Goal: Download file/media

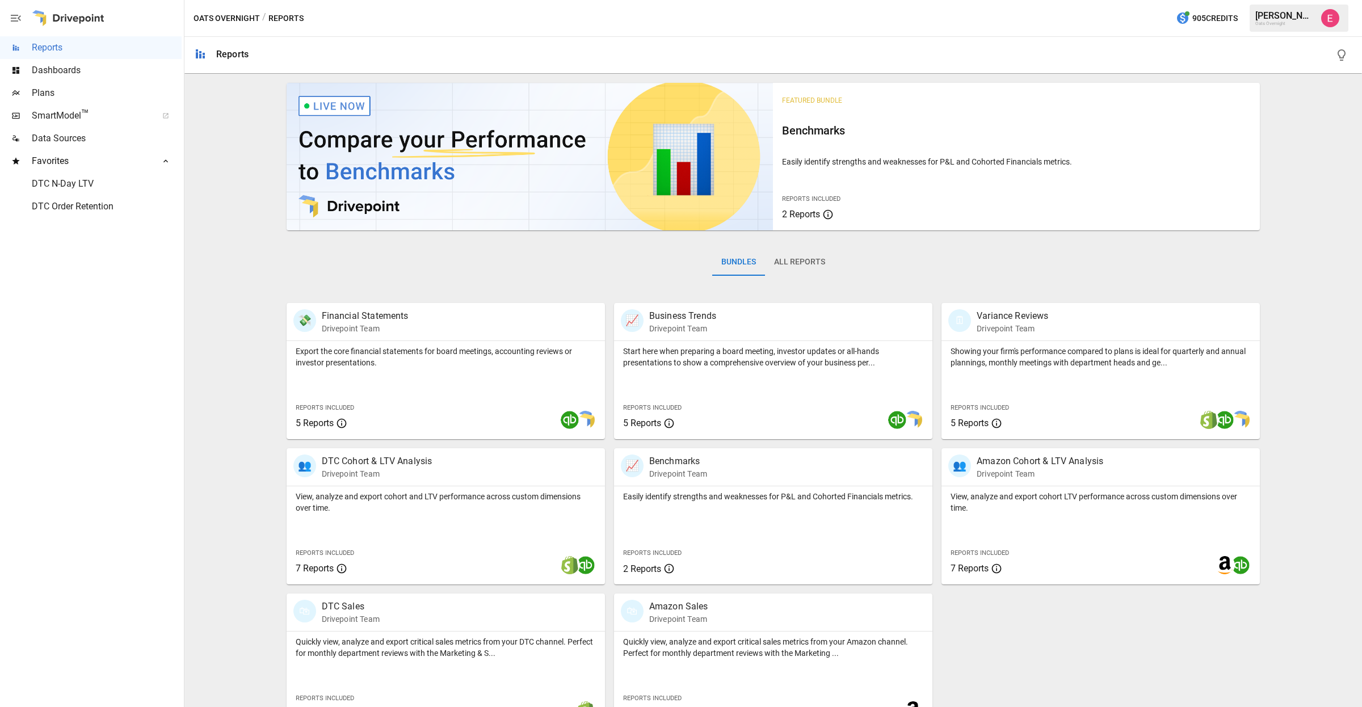
click at [71, 178] on span "DTC N-Day LTV" at bounding box center [107, 184] width 150 height 14
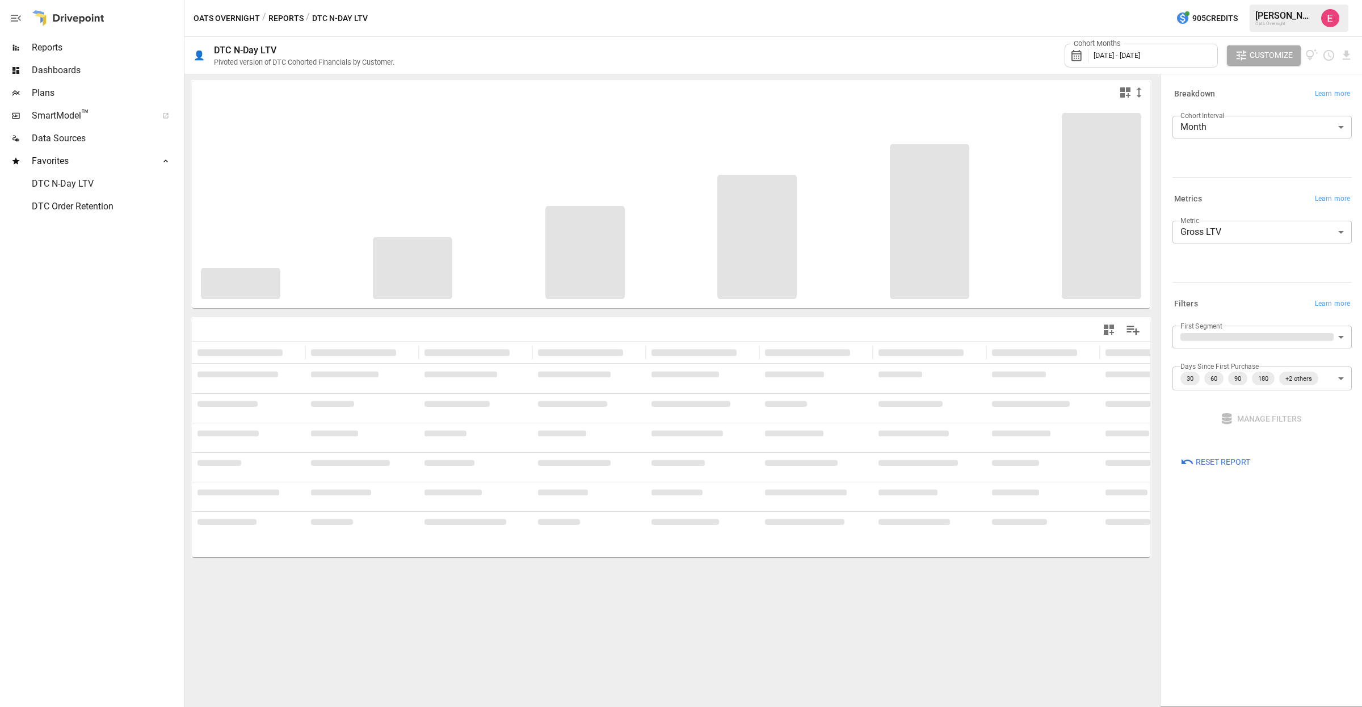
click at [1111, 53] on span "[DATE] - [DATE]" at bounding box center [1117, 55] width 47 height 9
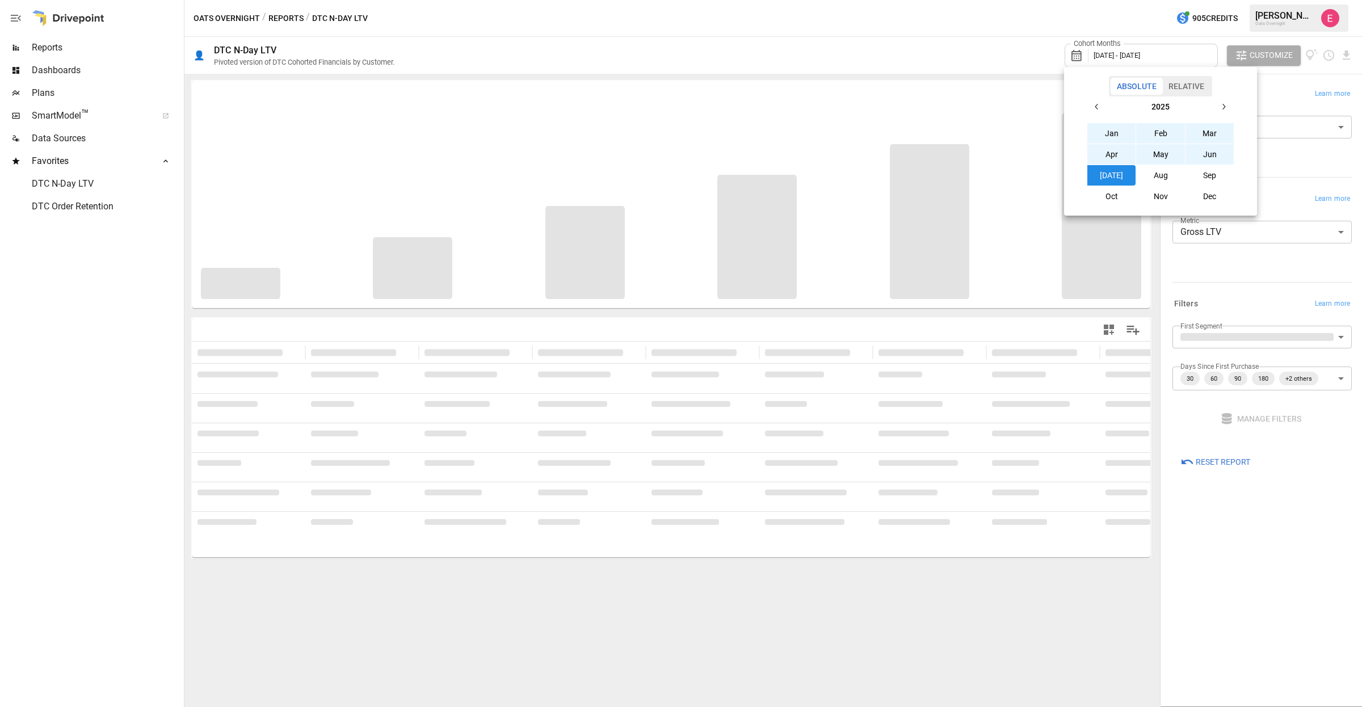
click at [1103, 102] on button "button" at bounding box center [1097, 106] width 20 height 20
click at [1215, 175] on button "Sep" at bounding box center [1210, 175] width 49 height 20
click at [1228, 100] on button "button" at bounding box center [1223, 106] width 20 height 20
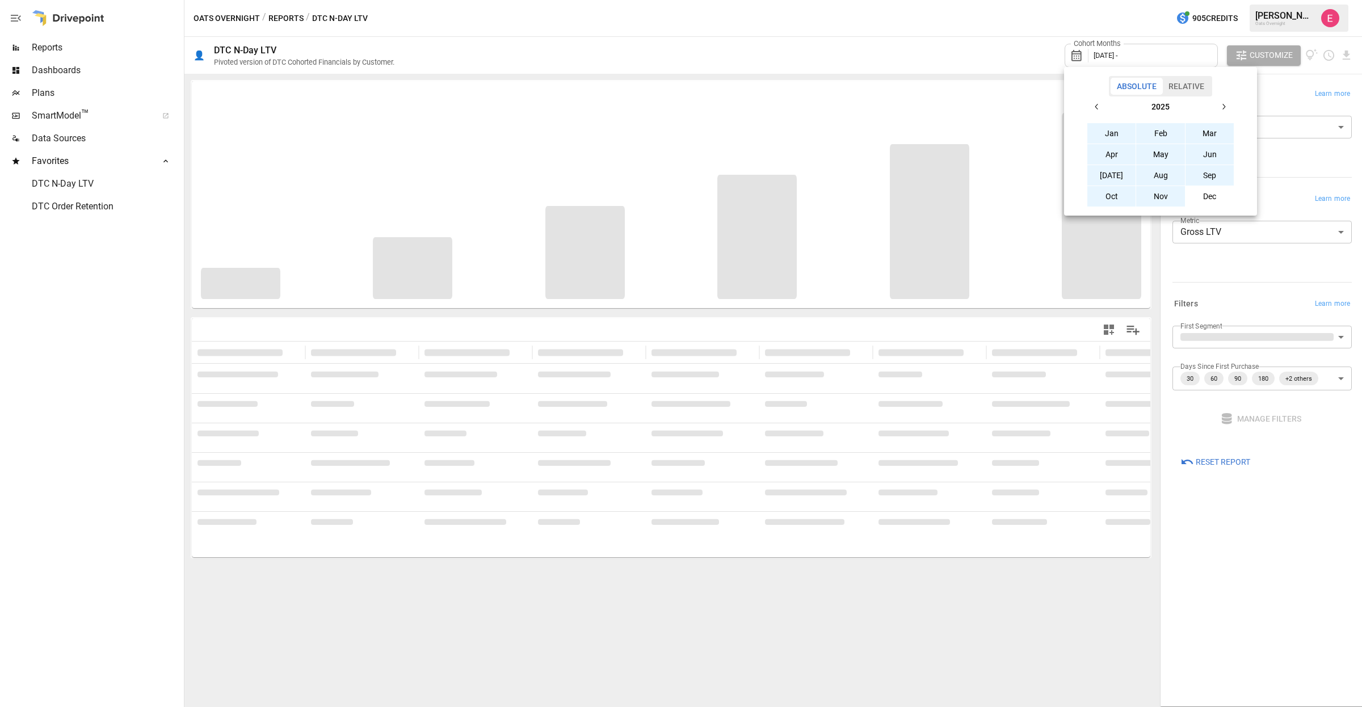
click at [1160, 178] on button "Aug" at bounding box center [1160, 175] width 49 height 20
click at [1298, 98] on div at bounding box center [681, 353] width 1362 height 707
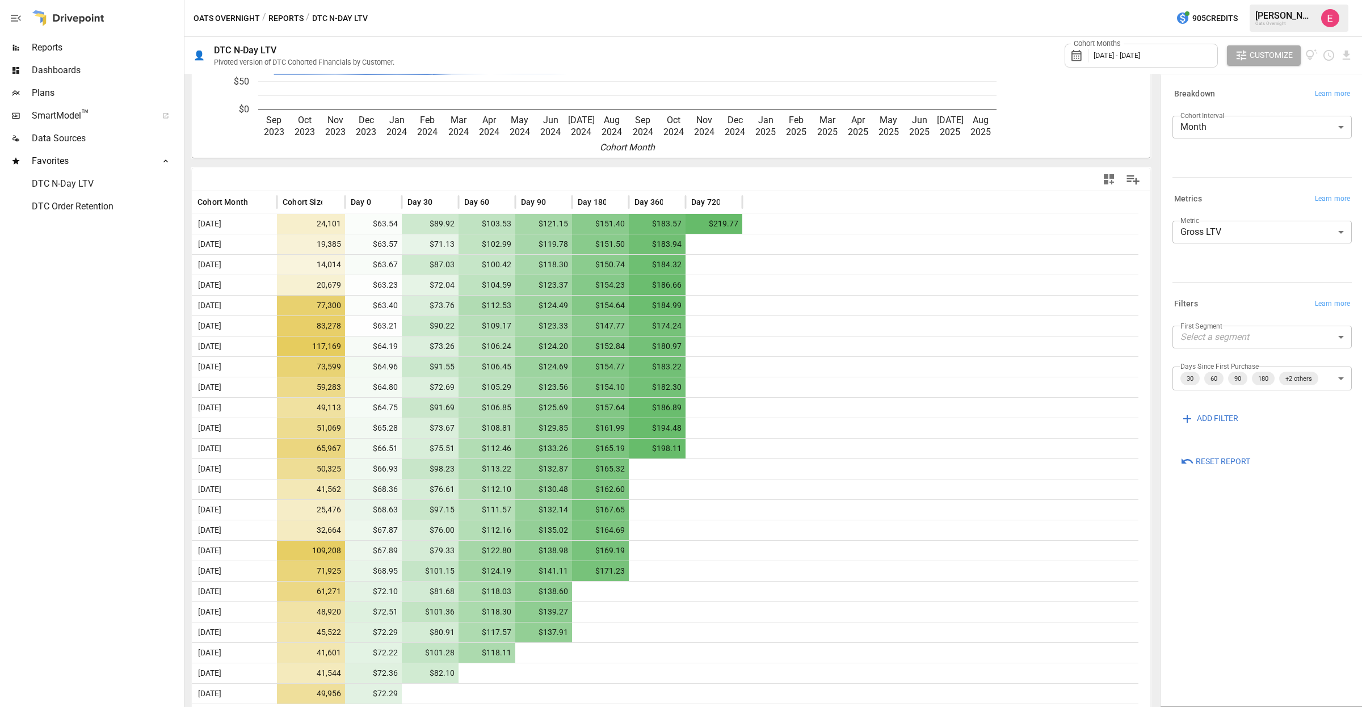
scroll to position [173, 0]
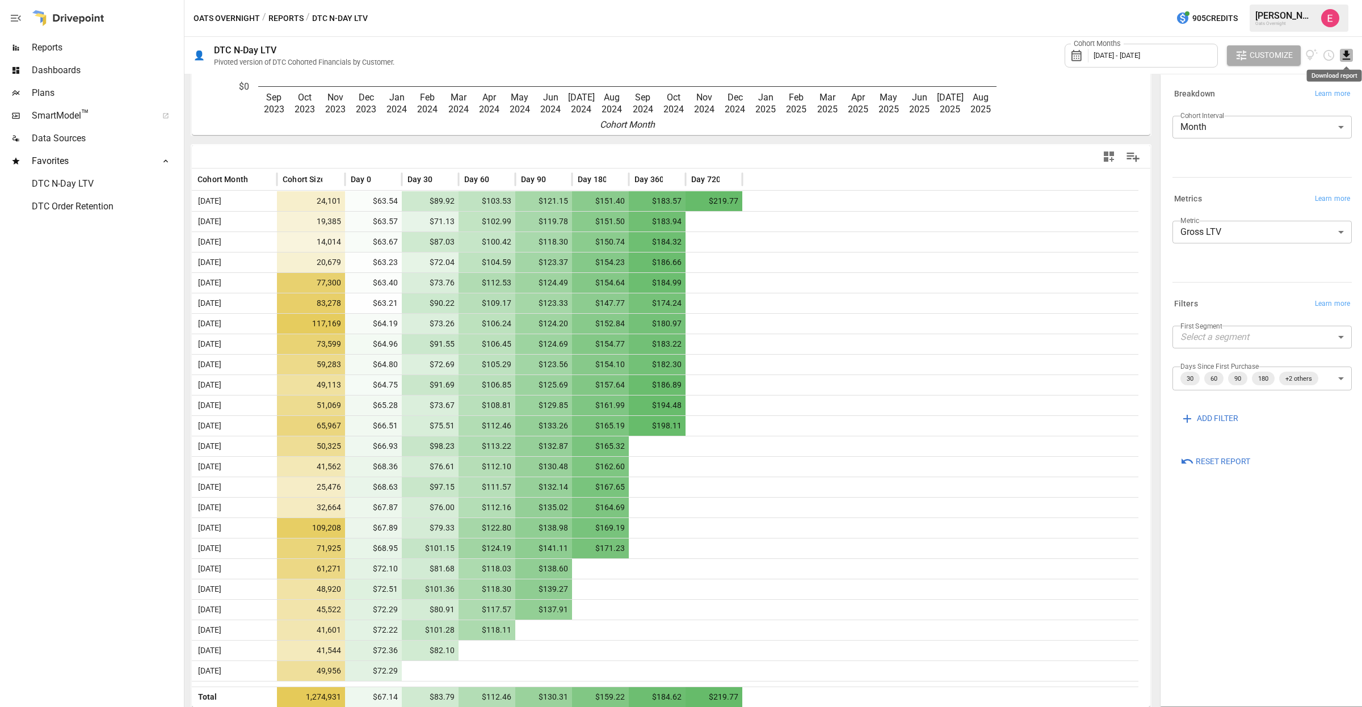
click at [1347, 54] on icon "Download report" at bounding box center [1346, 55] width 7 height 9
click at [1301, 96] on li "Download as CSV" at bounding box center [1308, 100] width 90 height 23
click at [77, 204] on span "DTC Order Retention" at bounding box center [107, 207] width 150 height 14
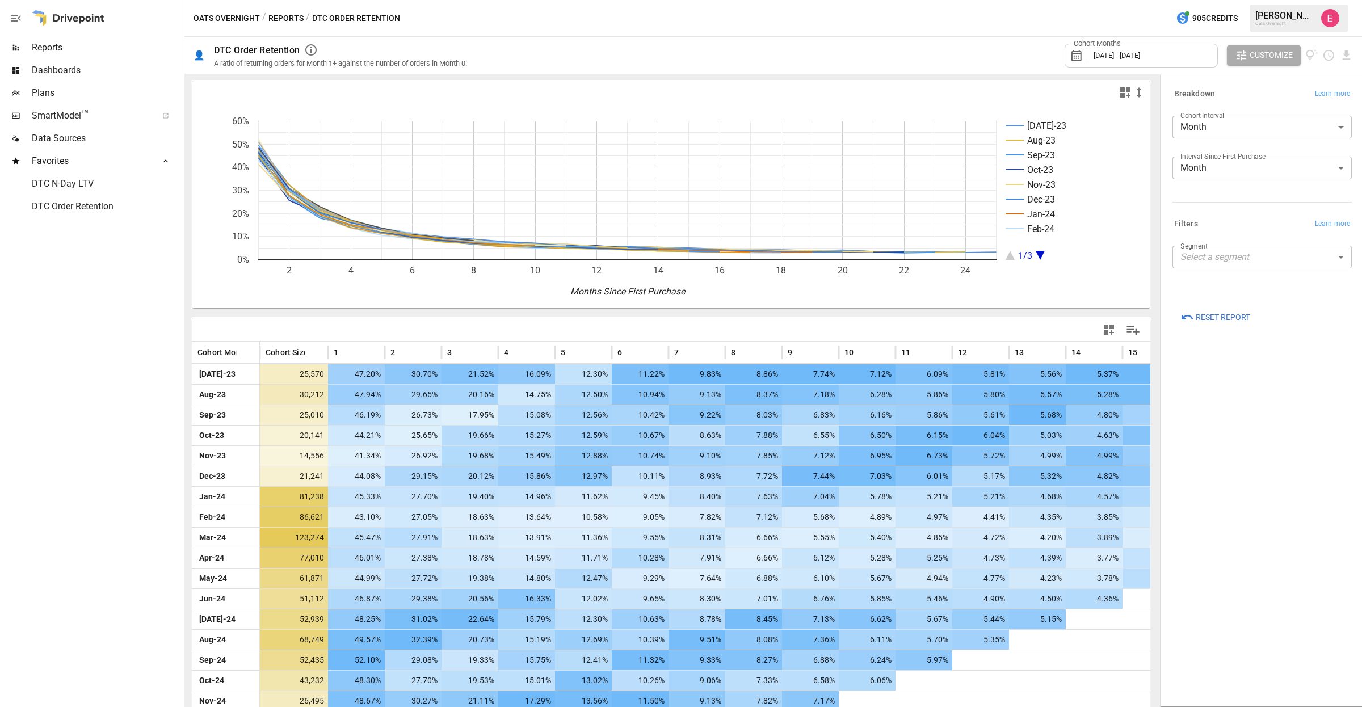
click at [1132, 53] on span "[DATE] - [DATE]" at bounding box center [1117, 55] width 47 height 9
click at [1100, 110] on icon "button" at bounding box center [1096, 106] width 9 height 9
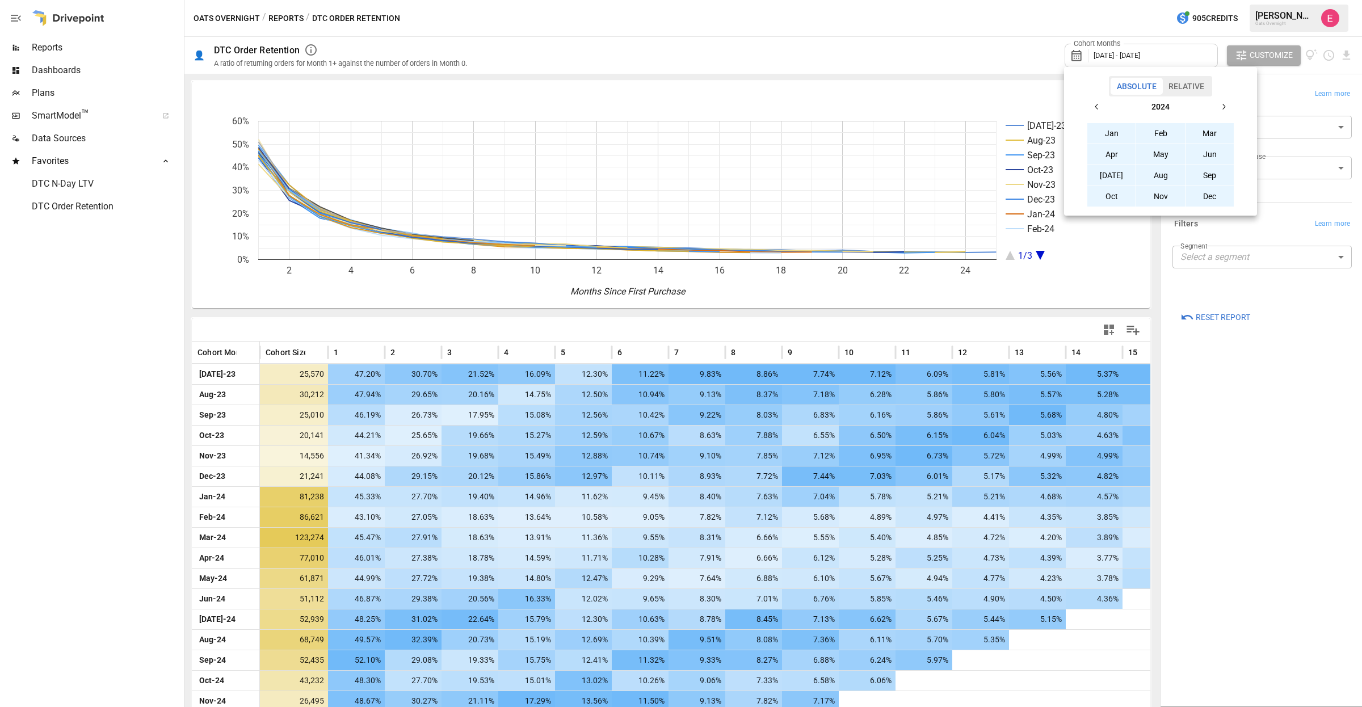
click at [1101, 110] on icon "button" at bounding box center [1096, 106] width 9 height 9
click at [1156, 175] on button "Aug" at bounding box center [1160, 175] width 49 height 20
click at [1219, 109] on icon "button" at bounding box center [1223, 106] width 9 height 9
click at [1111, 177] on button "[DATE]" at bounding box center [1111, 175] width 49 height 20
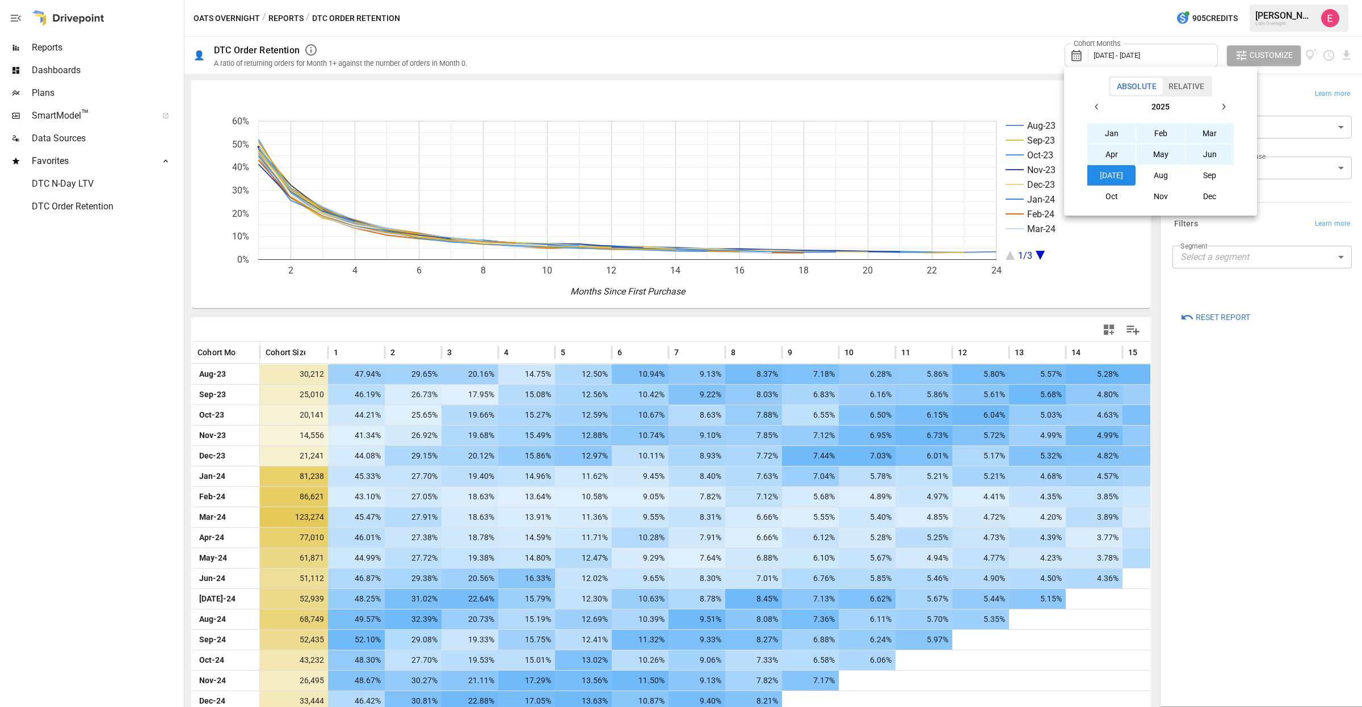
click at [1346, 58] on div at bounding box center [681, 353] width 1362 height 707
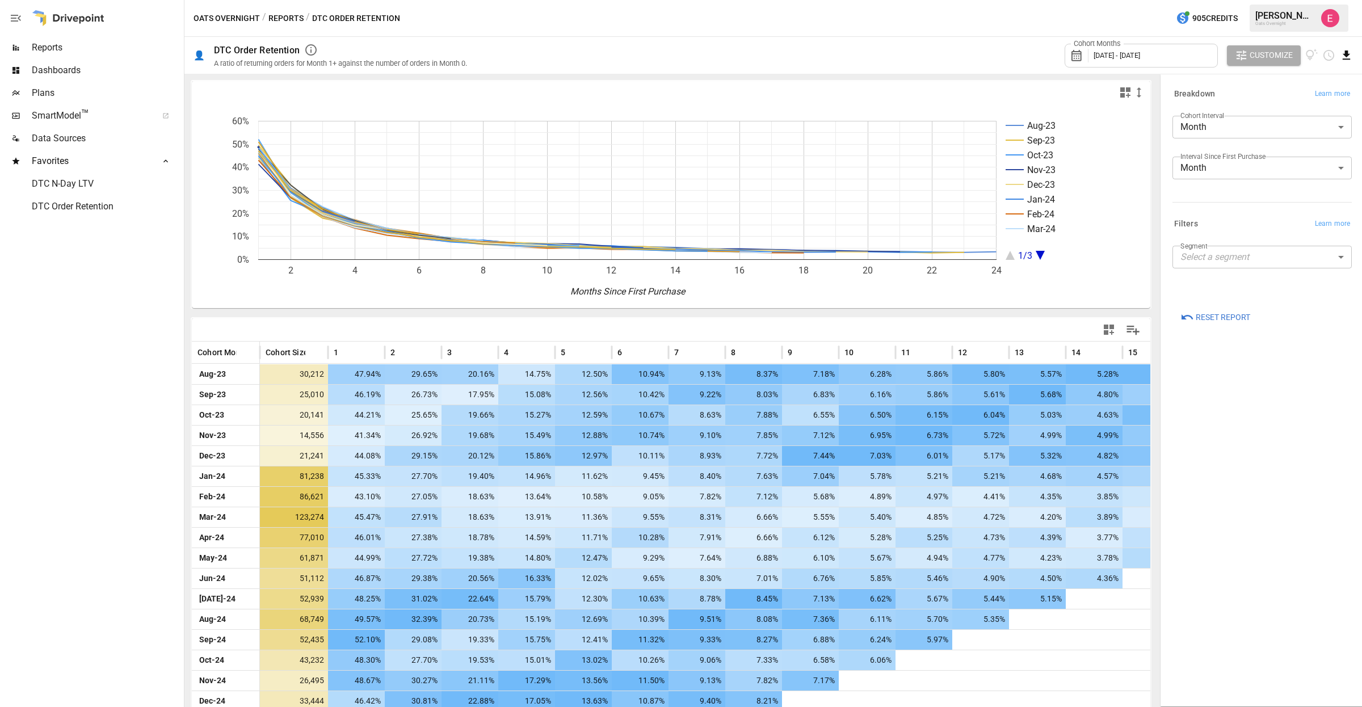
click at [1343, 52] on icon "Download report" at bounding box center [1346, 55] width 13 height 13
click at [1310, 99] on li "Download as CSV" at bounding box center [1308, 100] width 90 height 23
